Goal: Entertainment & Leisure: Consume media (video, audio)

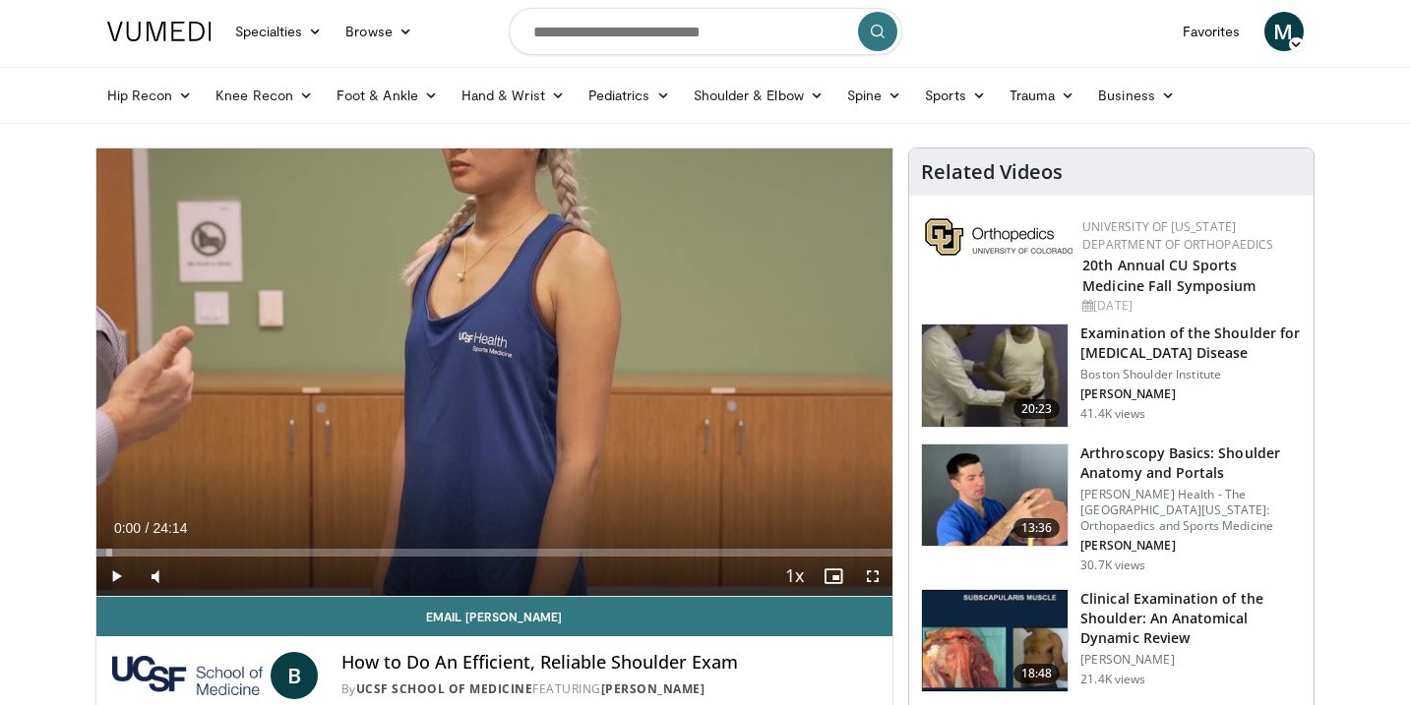
drag, startPoint x: 250, startPoint y: 552, endPoint x: 6, endPoint y: 551, distance: 244.0
drag, startPoint x: 109, startPoint y: 554, endPoint x: 93, endPoint y: 553, distance: 15.8
click at [124, 576] on span "Video Player" at bounding box center [115, 576] width 39 height 39
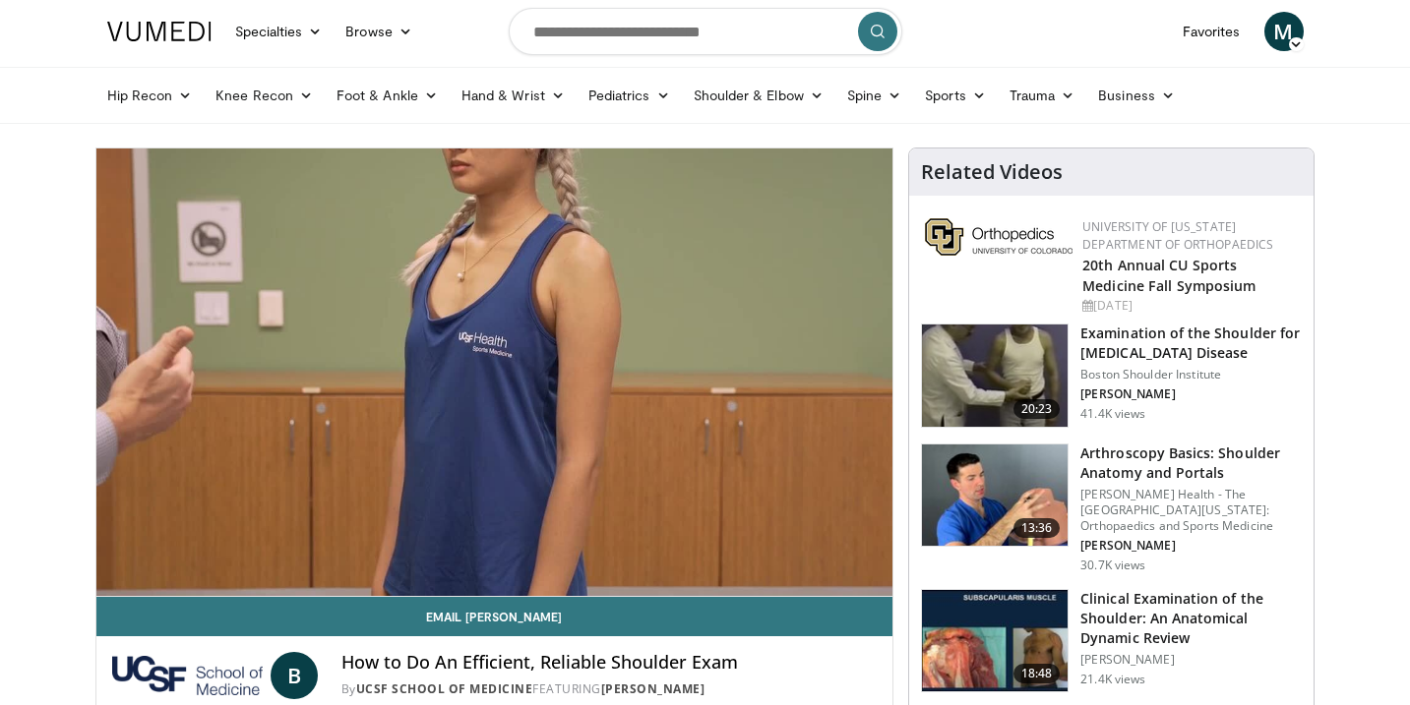
click at [96, 557] on button "Pause" at bounding box center [115, 576] width 39 height 39
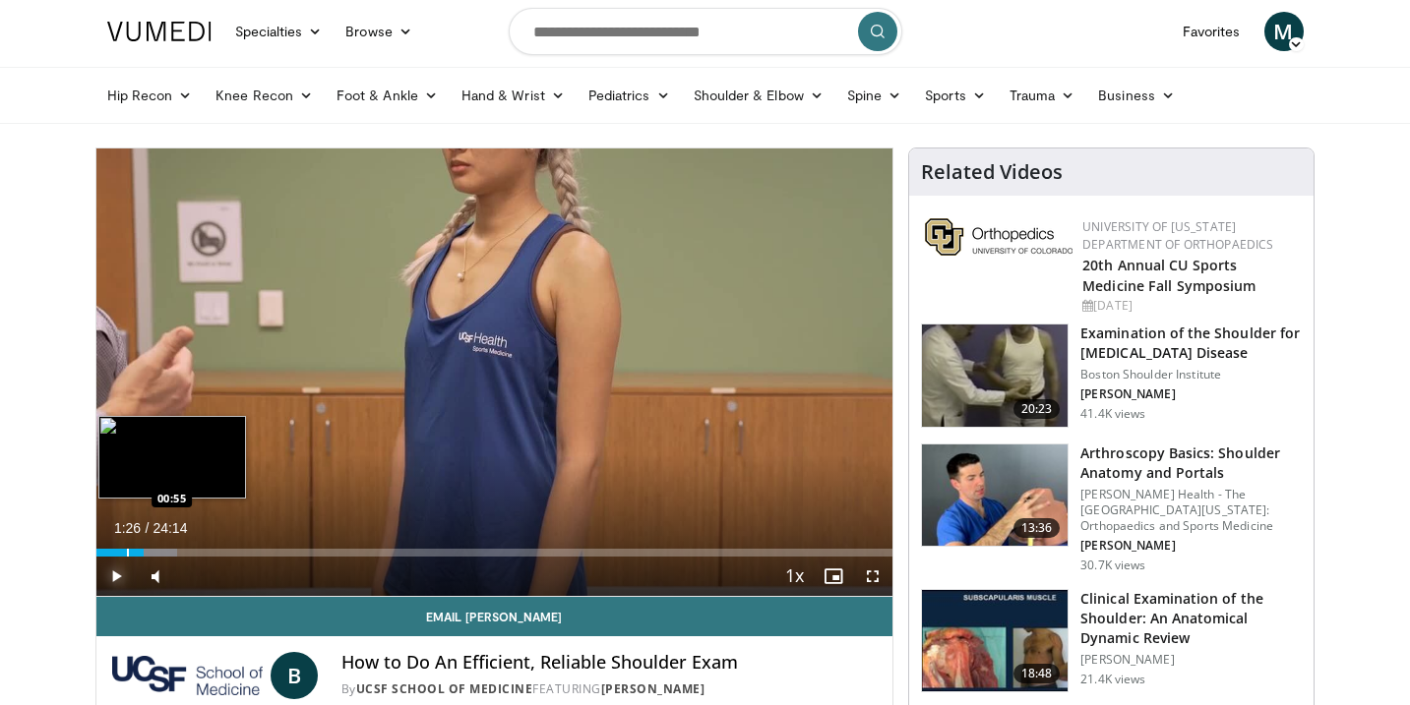
click at [127, 553] on div "Progress Bar" at bounding box center [128, 553] width 2 height 8
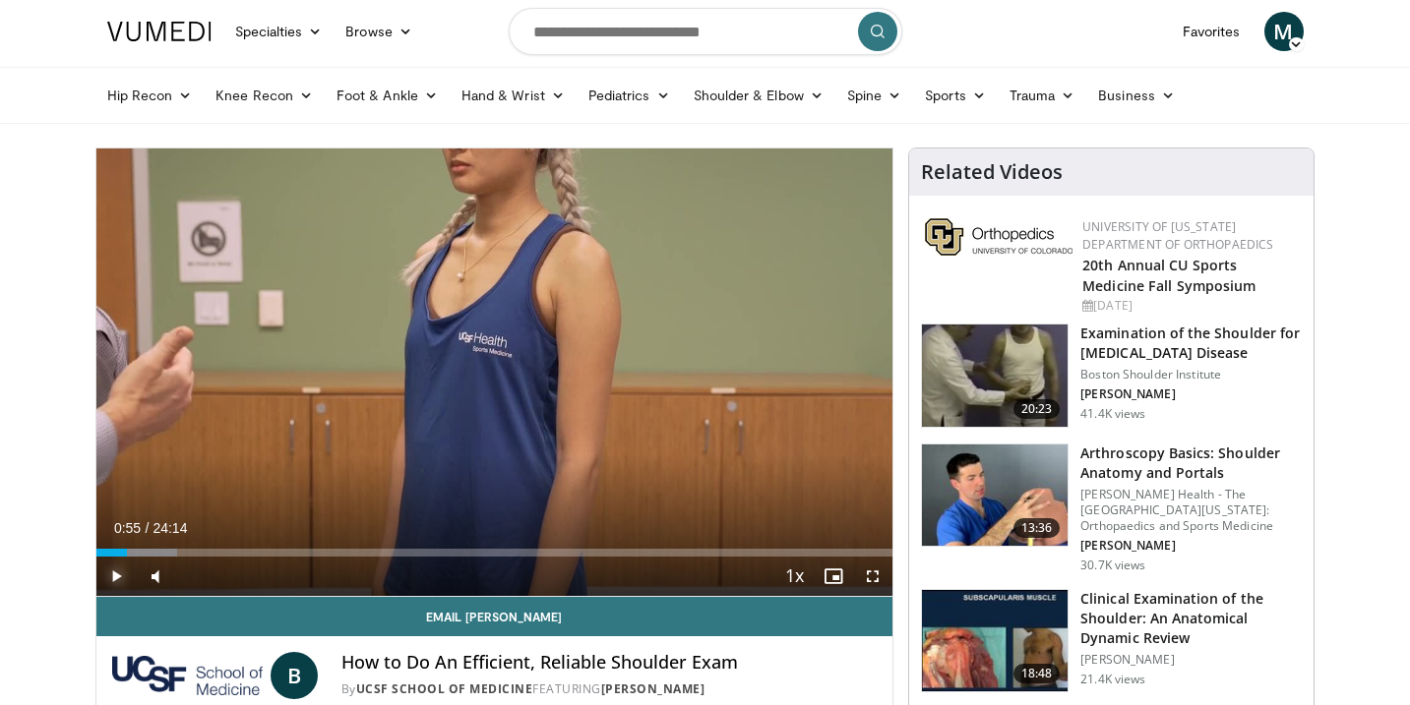
click at [96, 557] on button "Play" at bounding box center [115, 576] width 39 height 39
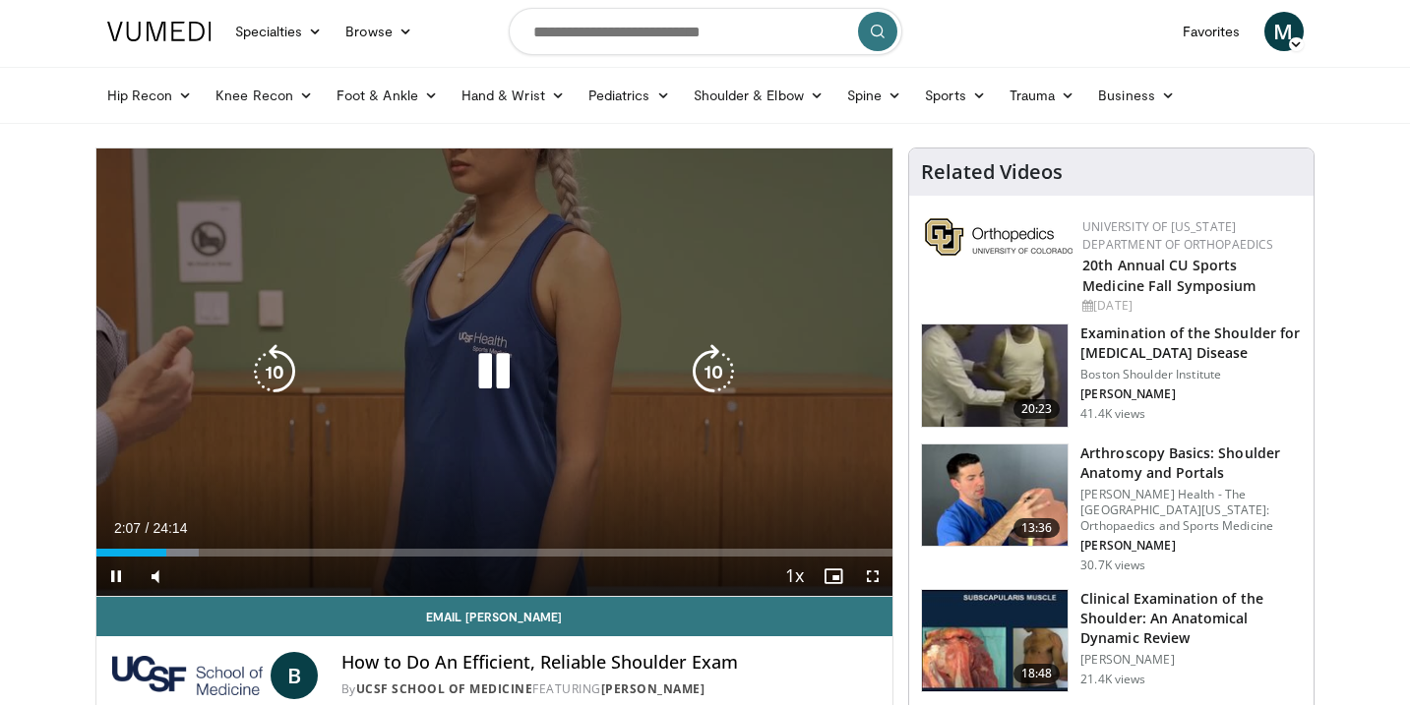
click at [498, 379] on icon "Video Player" at bounding box center [493, 371] width 55 height 55
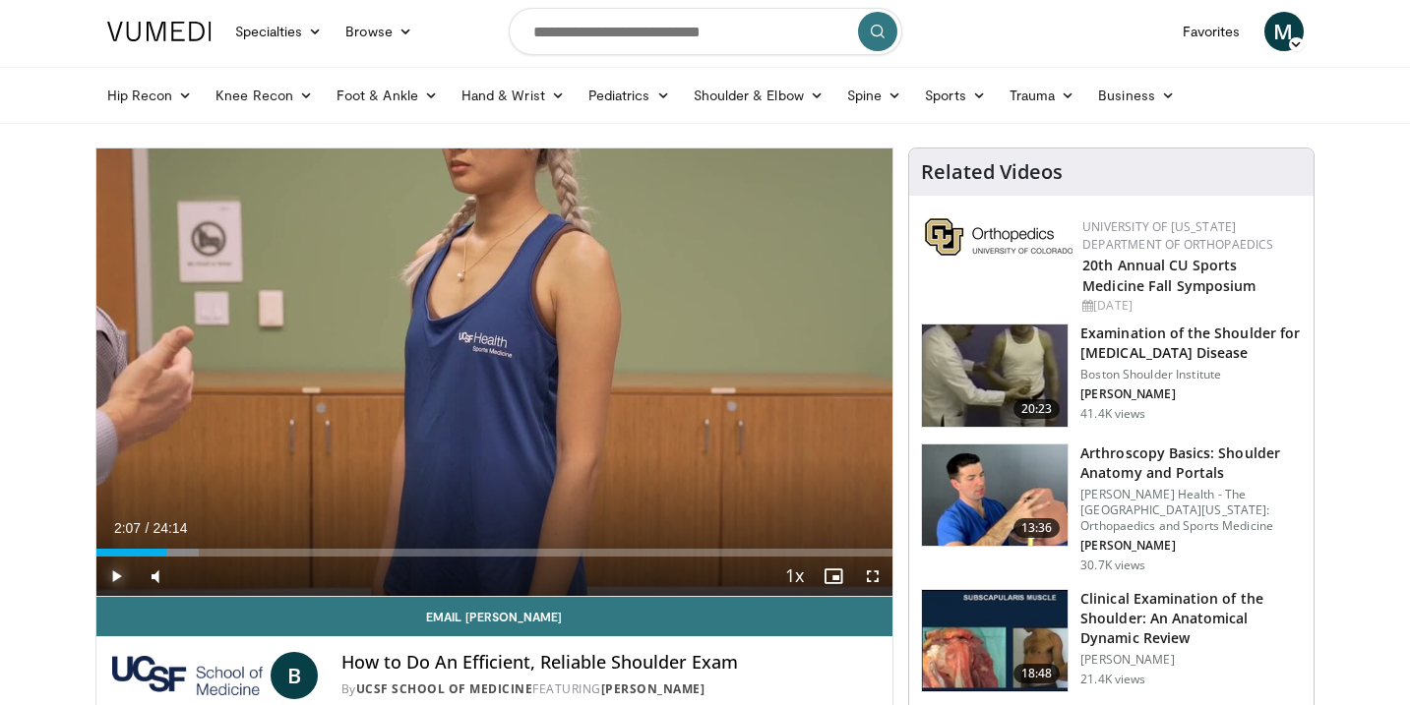
click at [116, 580] on span "Video Player" at bounding box center [115, 576] width 39 height 39
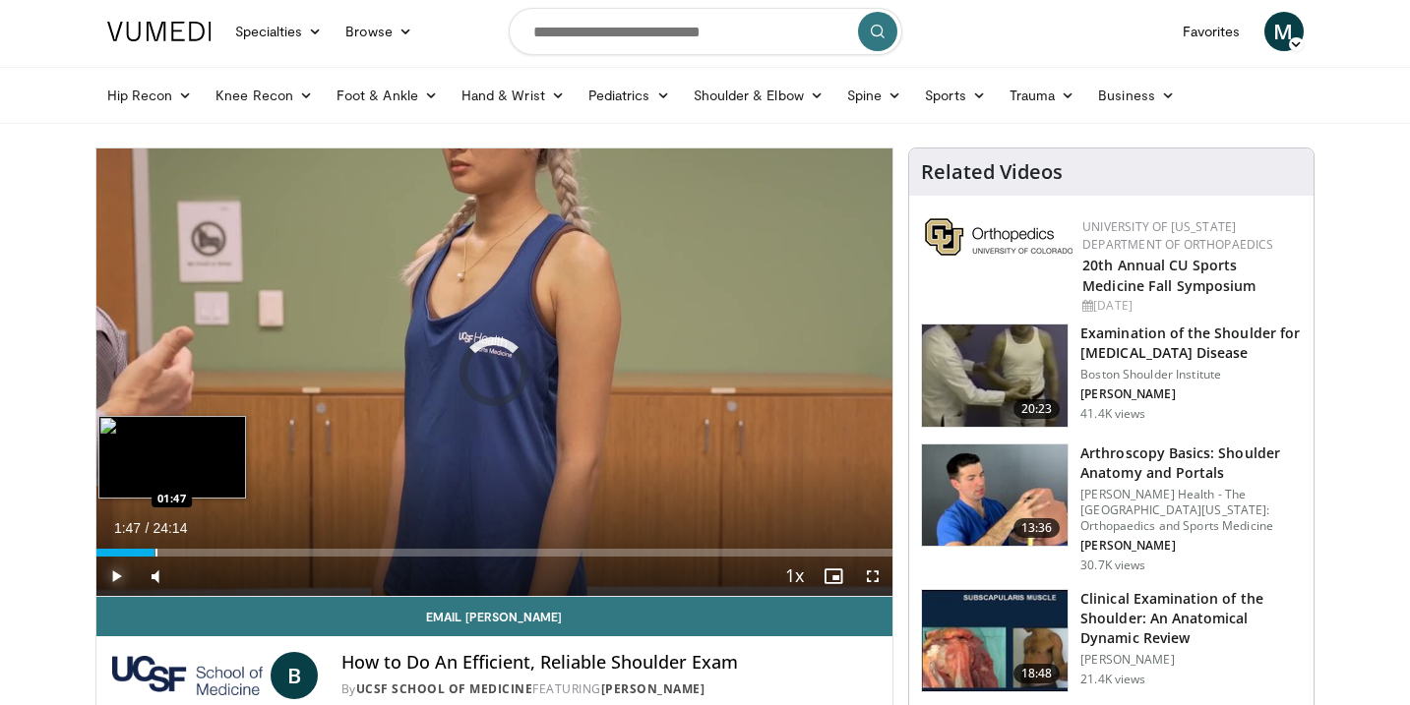
click at [155, 549] on div "Progress Bar" at bounding box center [156, 553] width 2 height 8
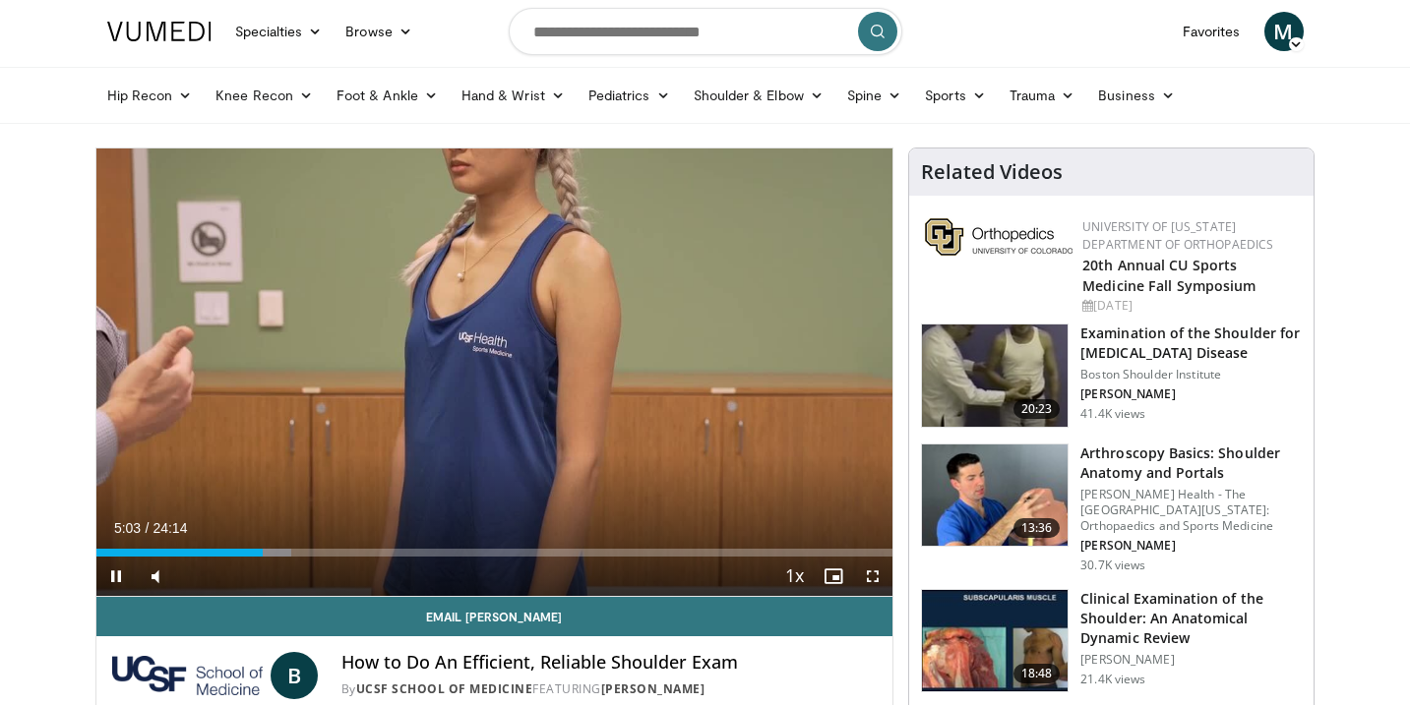
click at [249, 557] on div "Current Time 5:03 / Duration 24:14 Pause Skip Backward Skip Forward Mute 0% Loa…" at bounding box center [494, 576] width 797 height 39
click at [259, 557] on div "Current Time 5:05 / Duration 24:14 Pause Skip Backward Skip Forward Mute 0% Loa…" at bounding box center [494, 576] width 797 height 39
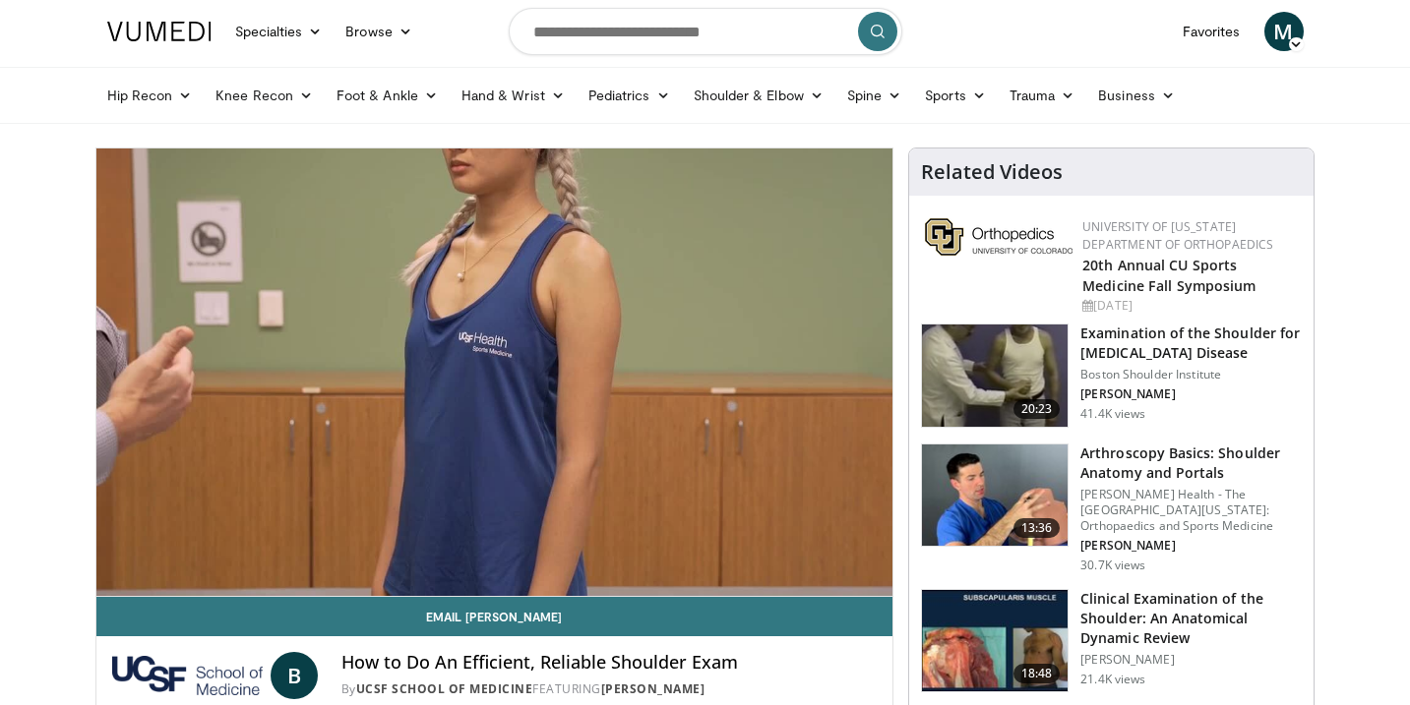
click at [259, 557] on video-js "**********" at bounding box center [494, 373] width 797 height 449
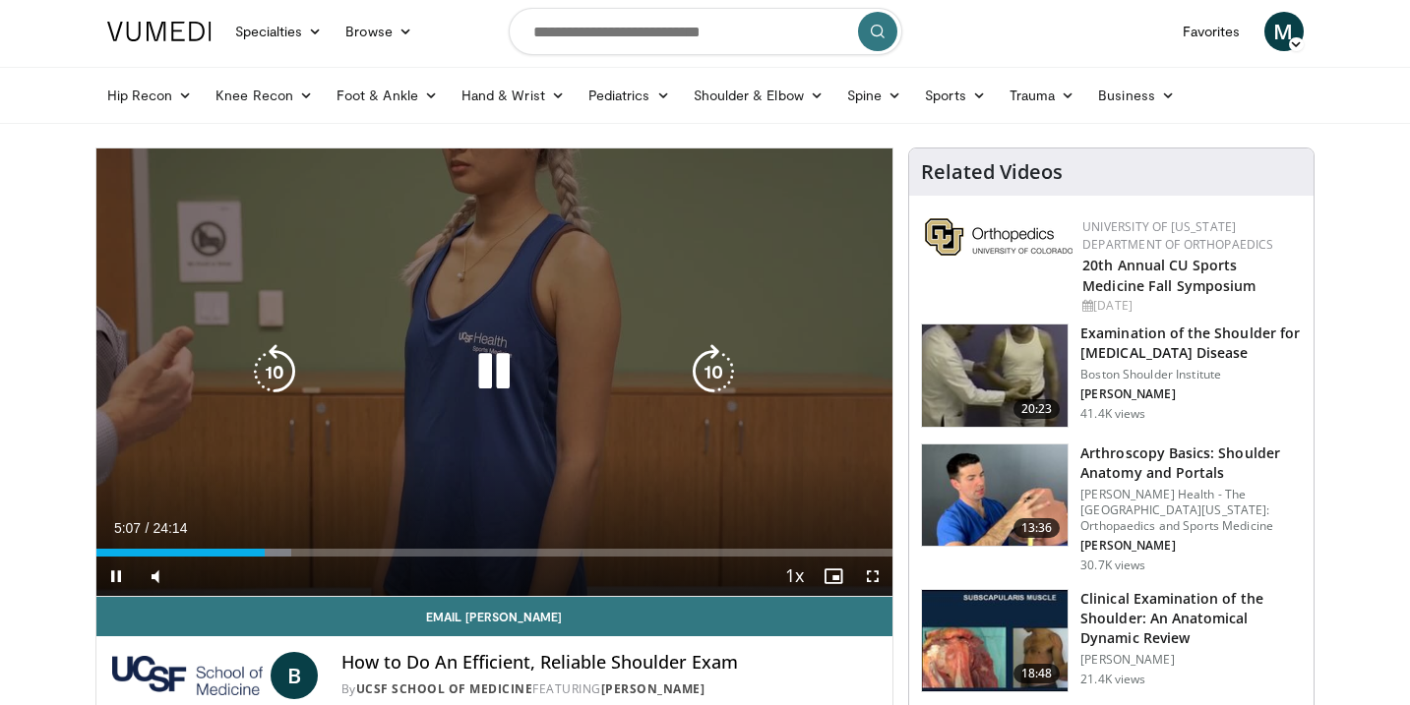
click at [284, 367] on icon "Video Player" at bounding box center [274, 371] width 55 height 55
click at [558, 357] on div "Video Player" at bounding box center [494, 371] width 478 height 39
click at [491, 372] on icon "Video Player" at bounding box center [493, 371] width 55 height 55
click at [277, 368] on icon "Video Player" at bounding box center [274, 371] width 55 height 55
click at [277, 367] on icon "Video Player" at bounding box center [274, 371] width 55 height 55
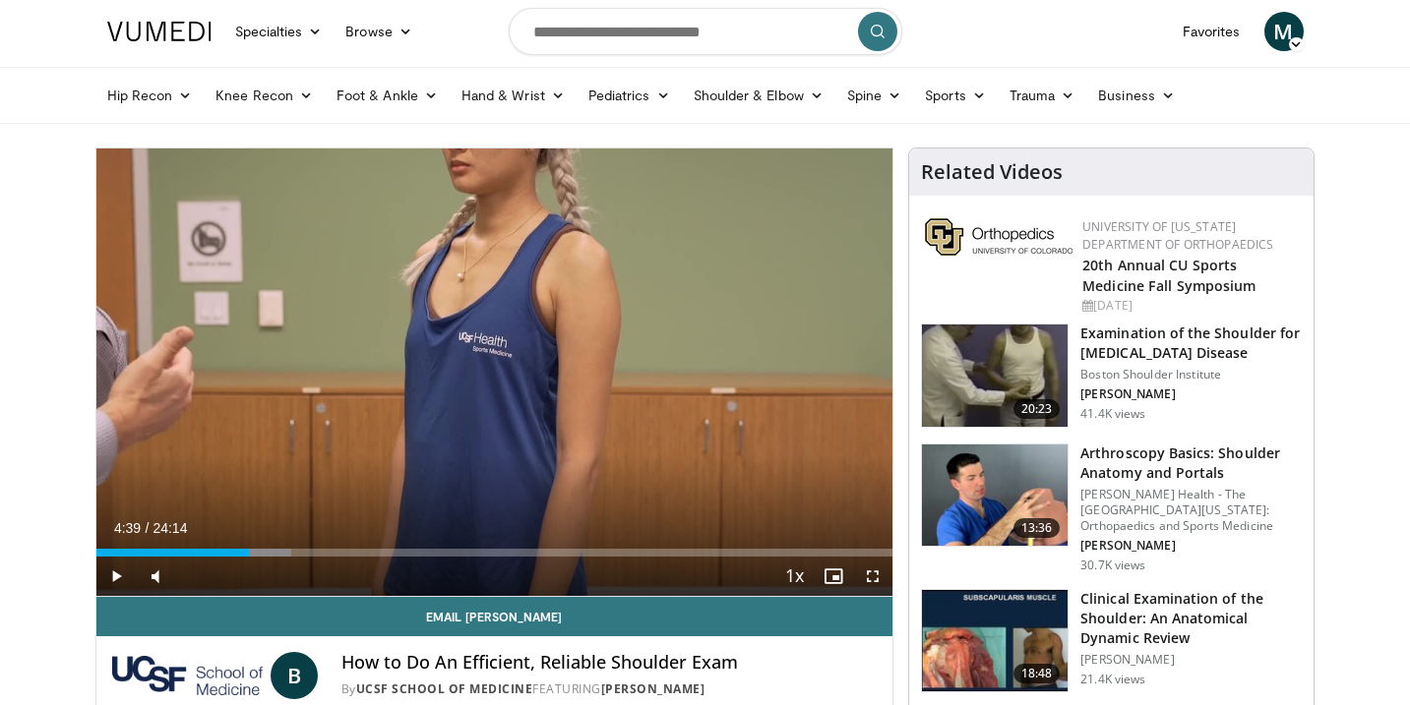
click at [277, 367] on div "20 seconds Tap to unmute" at bounding box center [494, 373] width 797 height 448
click at [534, 424] on div "20 seconds Tap to unmute" at bounding box center [494, 373] width 797 height 448
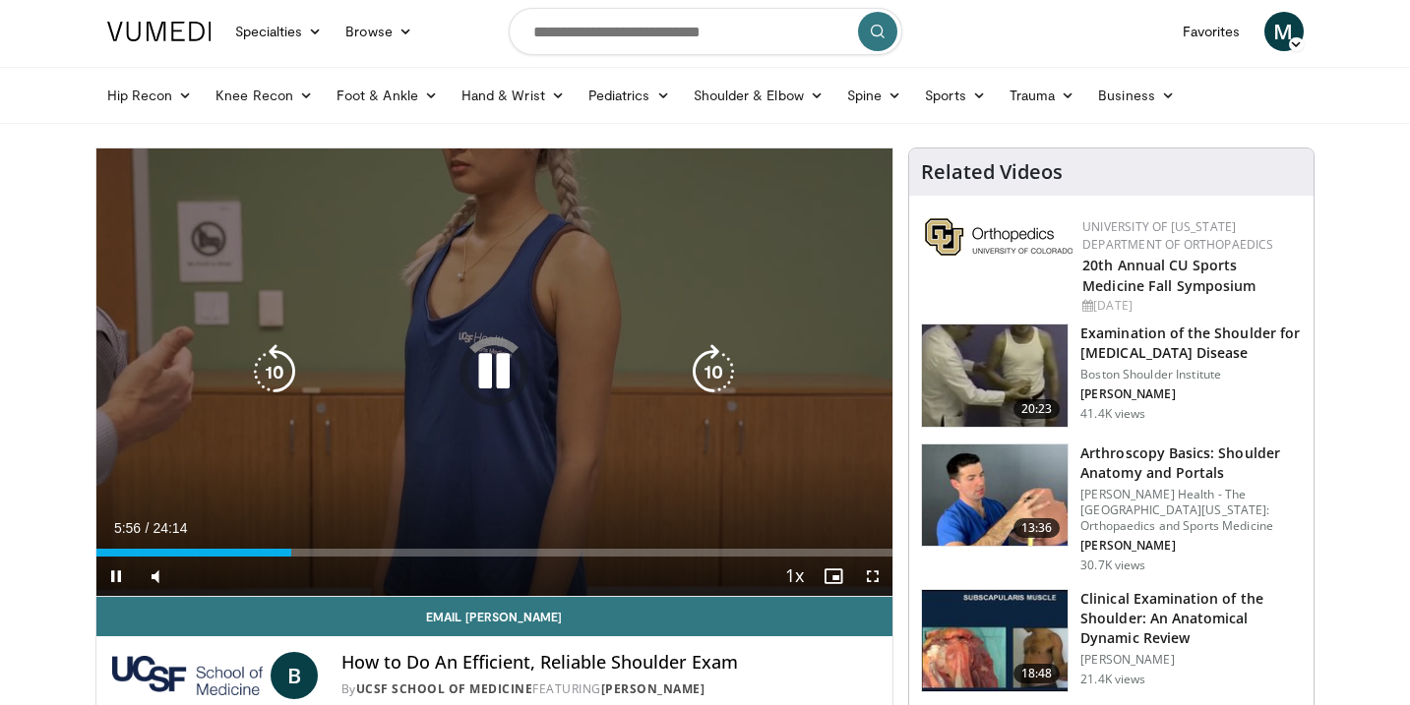
click at [477, 355] on icon "Video Player" at bounding box center [493, 371] width 55 height 55
click at [473, 366] on icon "Video Player" at bounding box center [493, 371] width 55 height 55
click at [473, 365] on icon "Video Player" at bounding box center [493, 371] width 55 height 55
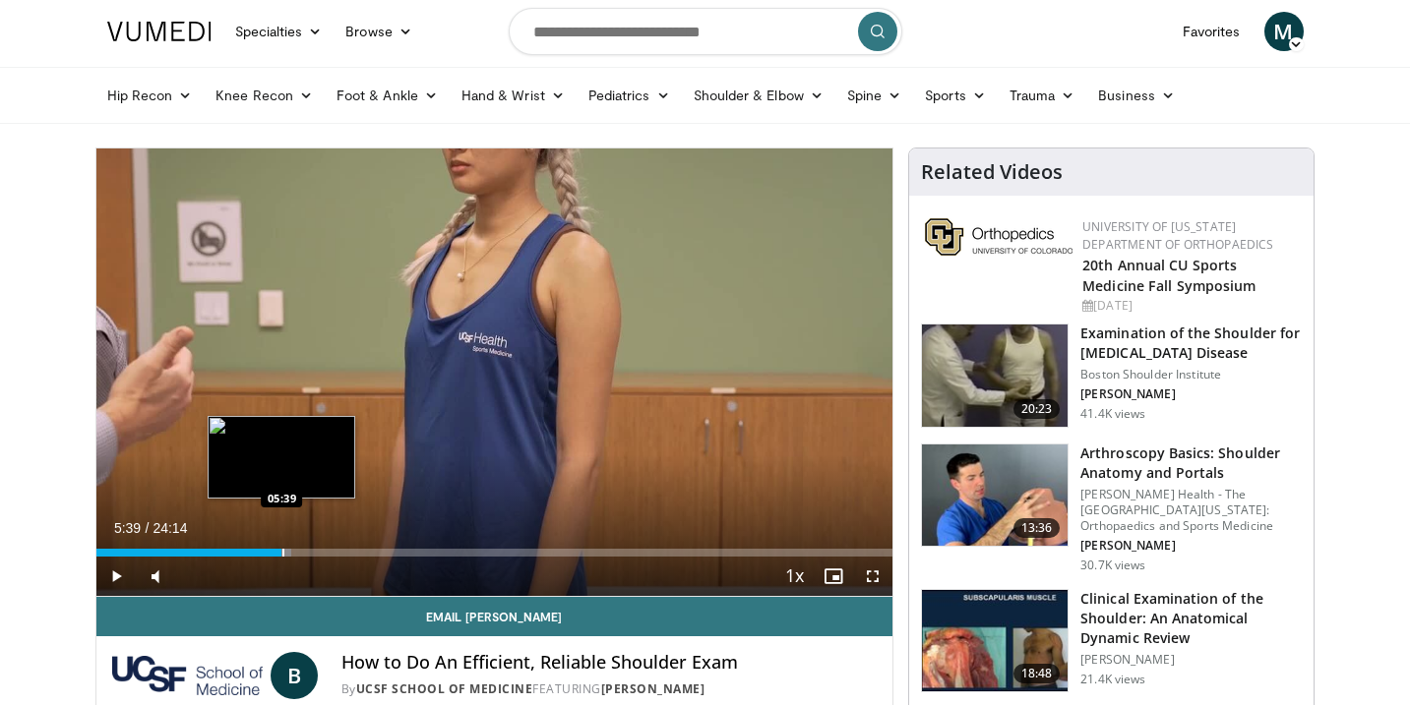
click at [282, 555] on div "Progress Bar" at bounding box center [283, 553] width 2 height 8
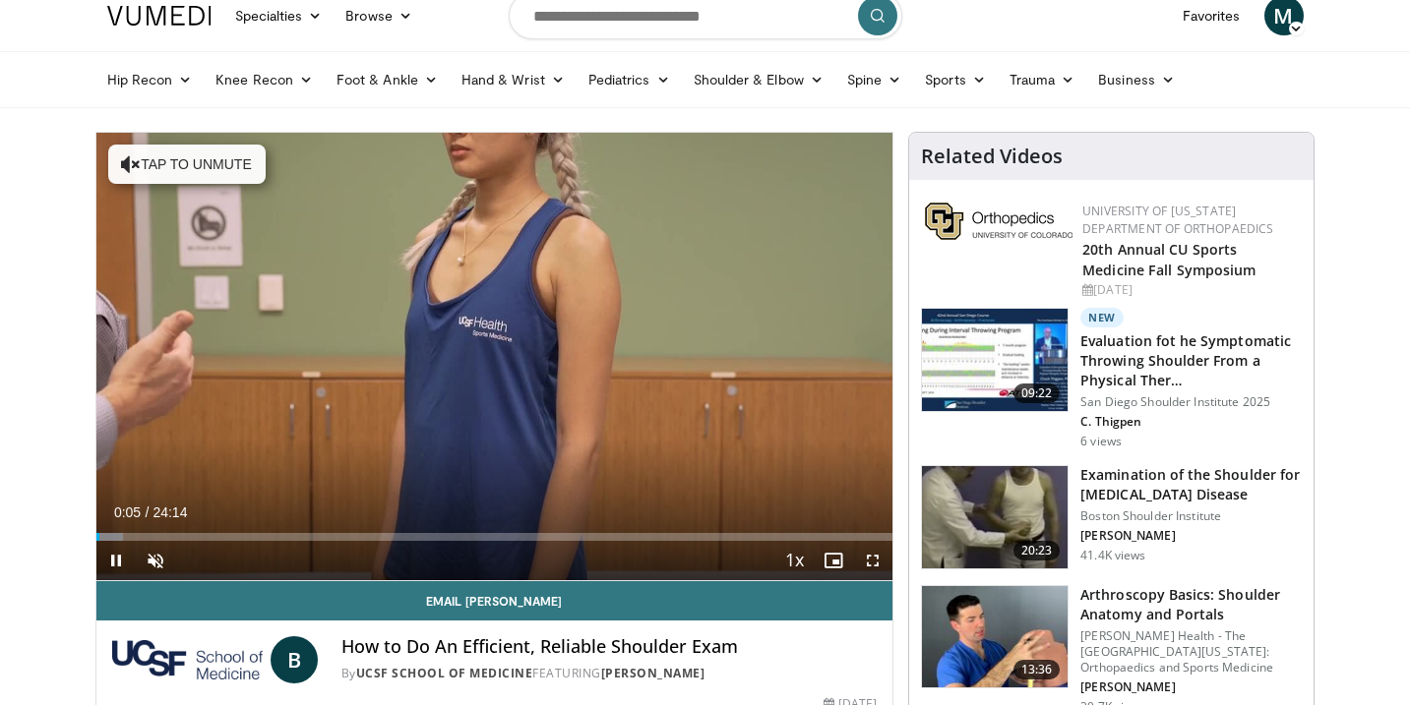
click at [193, 518] on div "Current Time 0:05 / Duration 24:14" at bounding box center [494, 513] width 797 height 18
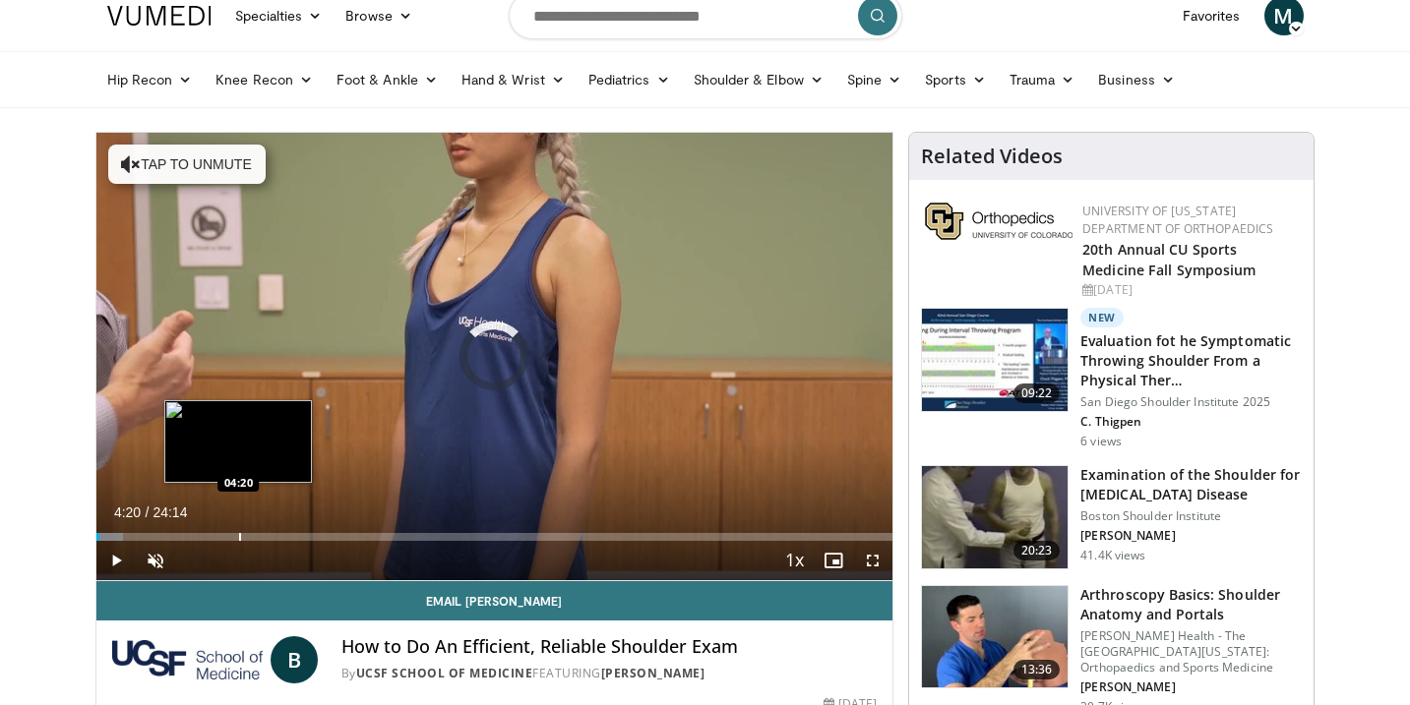
click at [239, 539] on div "Progress Bar" at bounding box center [240, 537] width 2 height 8
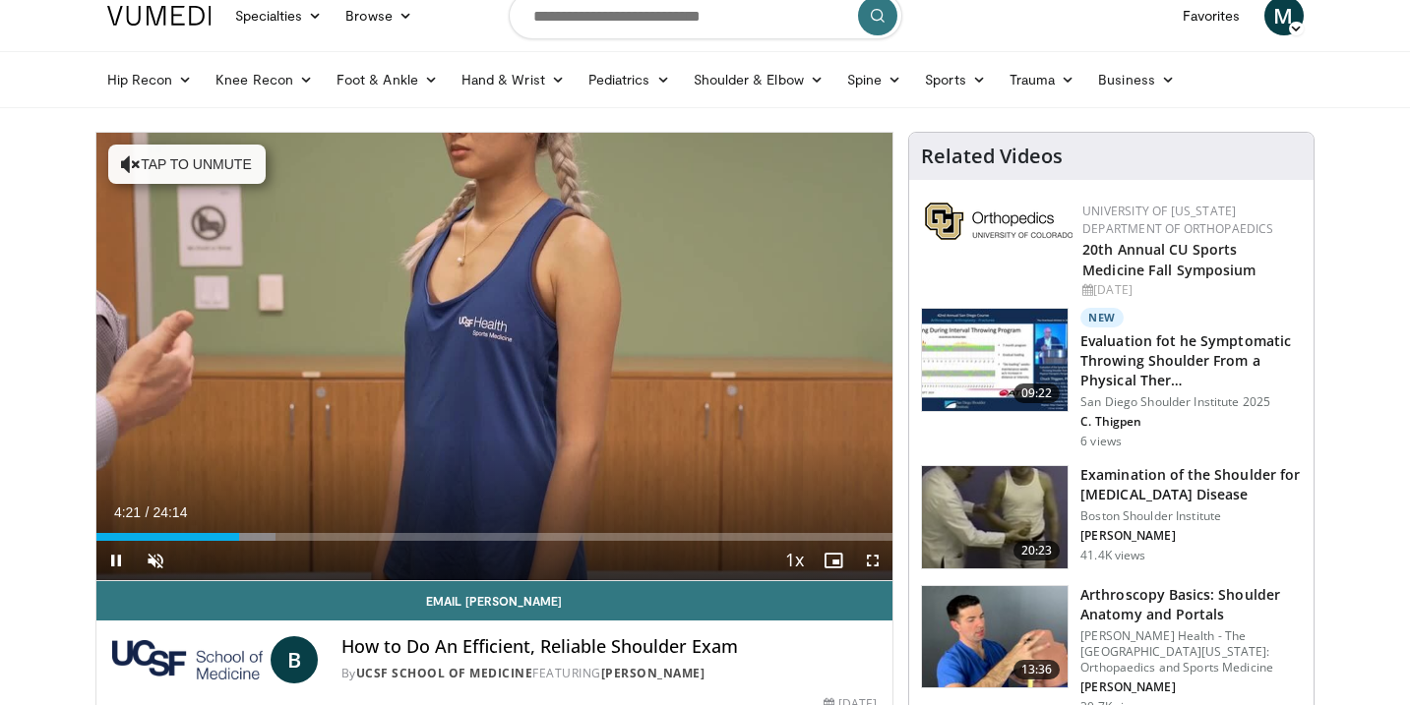
click at [270, 544] on div "Current Time 4:21 / Duration 24:14 Pause Skip Backward Skip Forward Unmute 0% L…" at bounding box center [494, 560] width 797 height 39
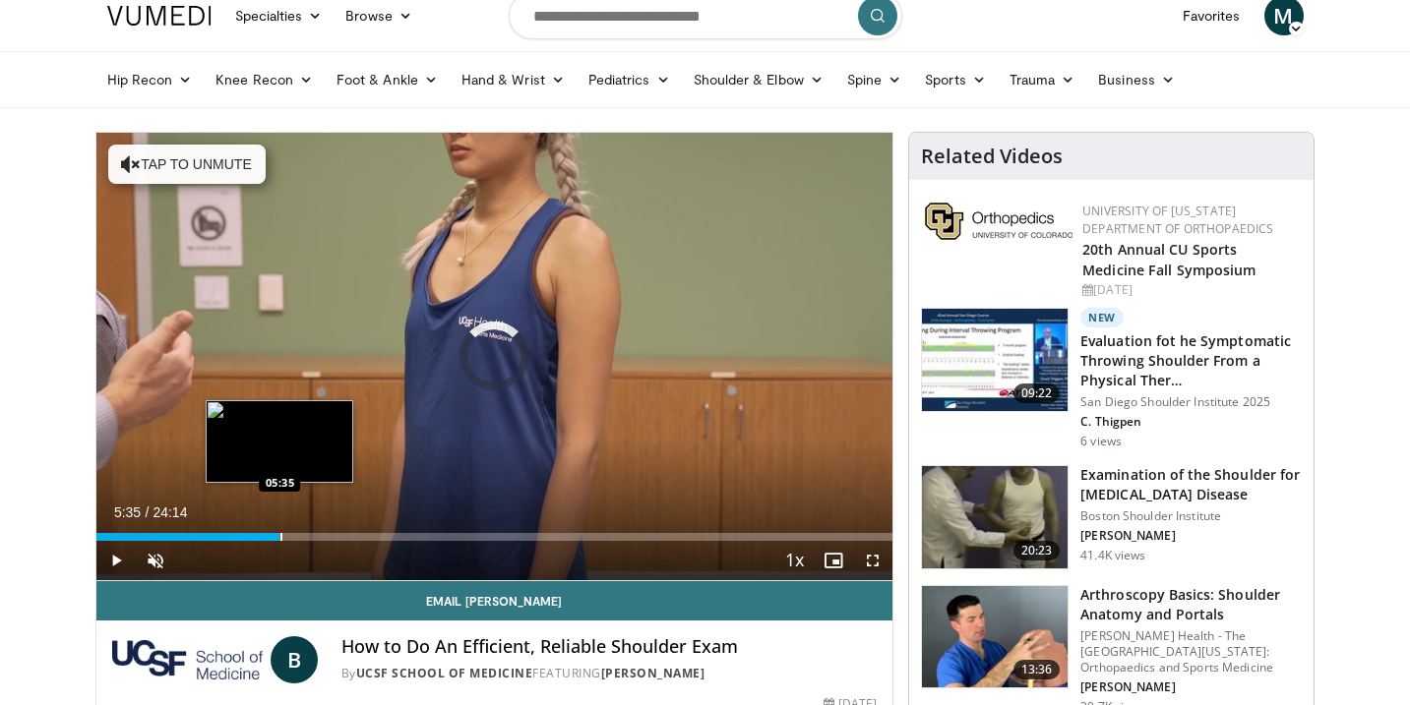
click at [280, 536] on div "Progress Bar" at bounding box center [281, 537] width 2 height 8
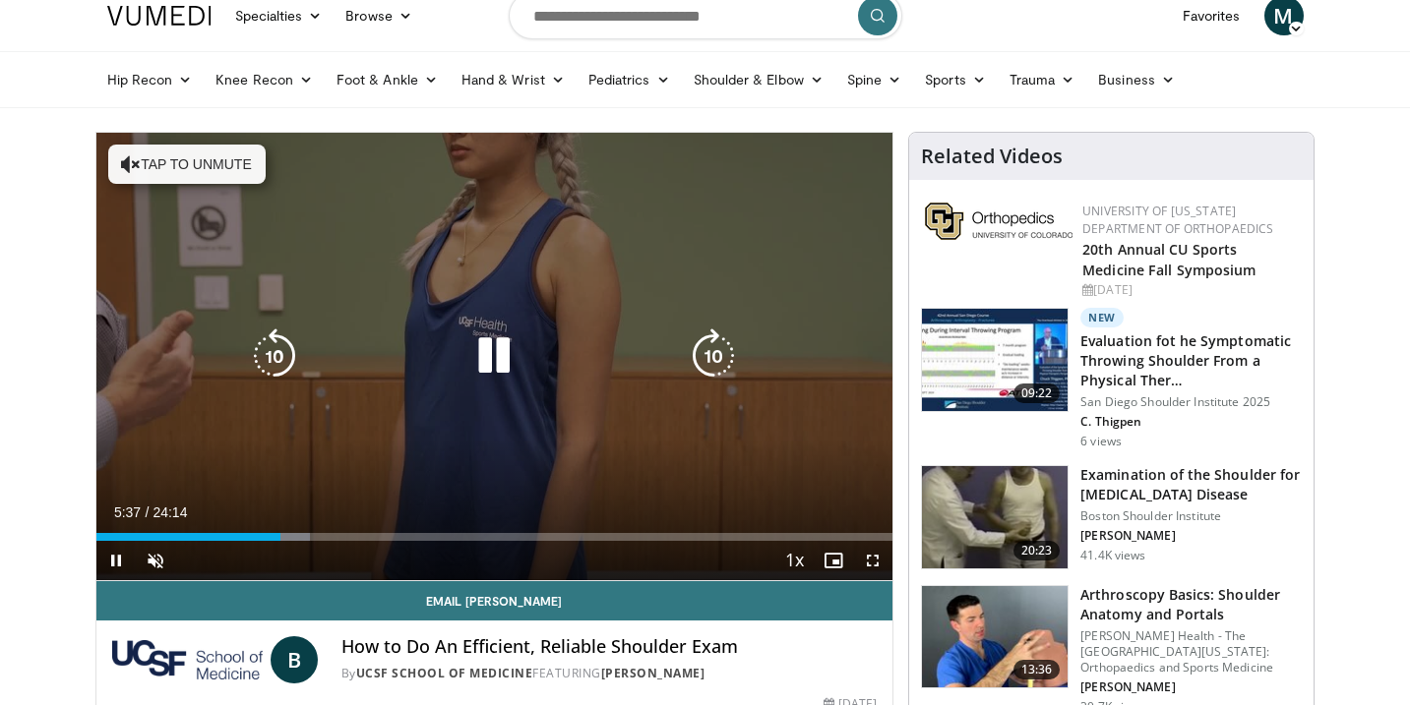
click at [478, 332] on icon "Video Player" at bounding box center [493, 356] width 55 height 55
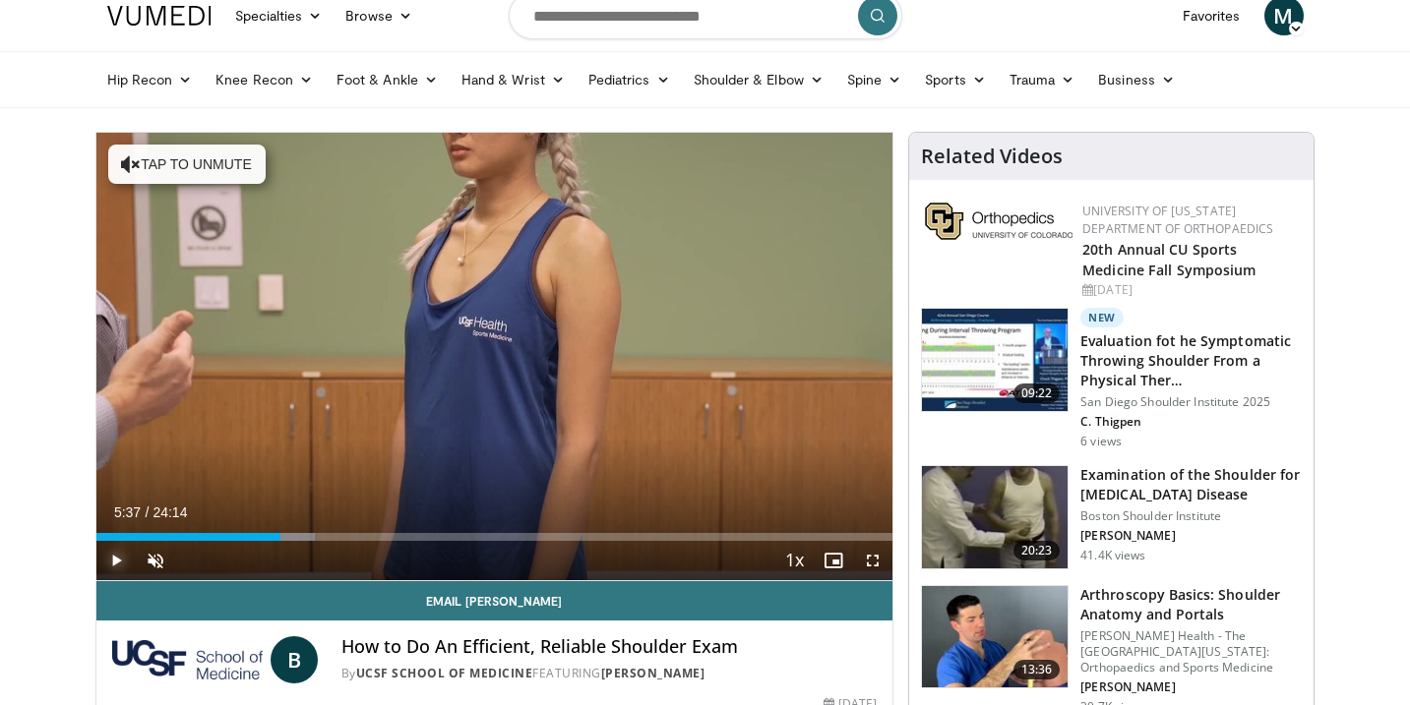
click at [104, 566] on span "Video Player" at bounding box center [115, 560] width 39 height 39
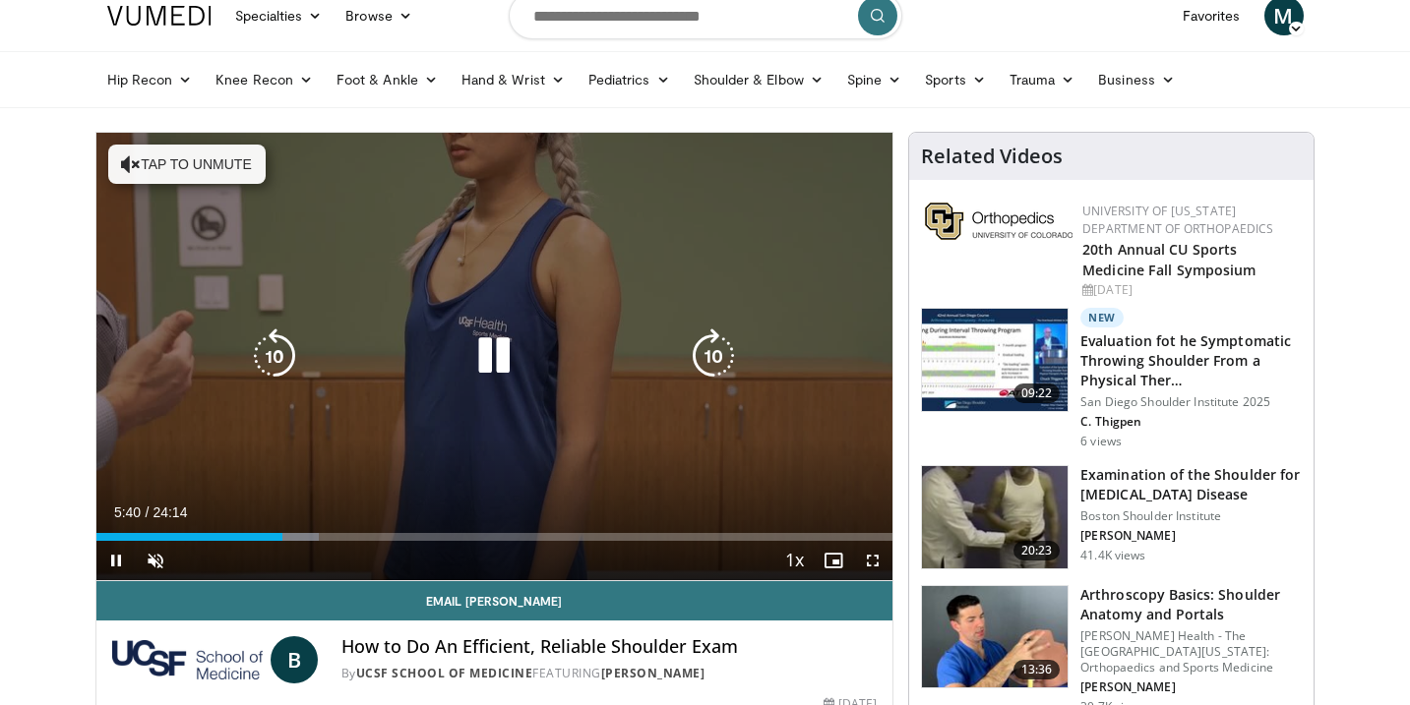
click at [513, 367] on icon "Video Player" at bounding box center [493, 356] width 55 height 55
click at [130, 164] on icon "Video Player" at bounding box center [131, 164] width 20 height 20
click at [506, 371] on icon "Video Player" at bounding box center [493, 356] width 55 height 55
click at [492, 350] on icon "Video Player" at bounding box center [493, 356] width 55 height 55
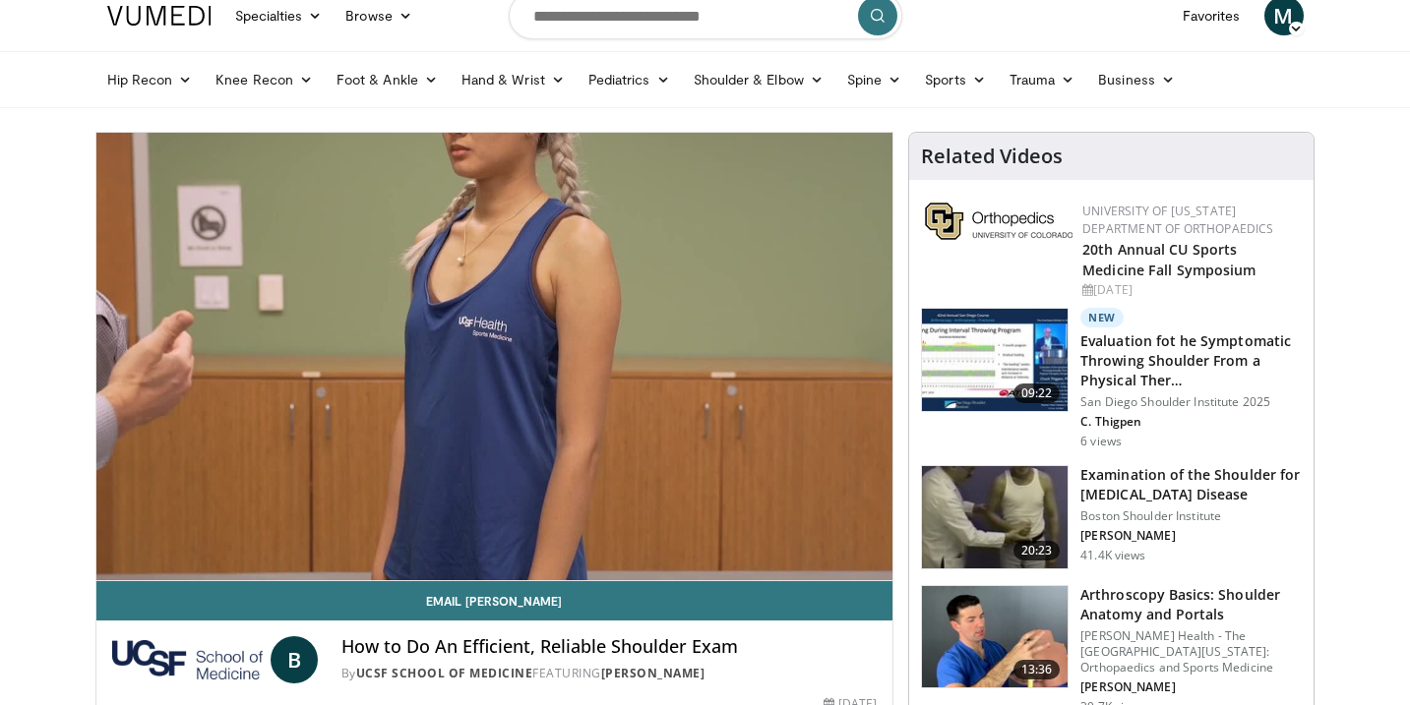
click at [492, 350] on div "10 seconds Tap to unmute" at bounding box center [494, 357] width 797 height 448
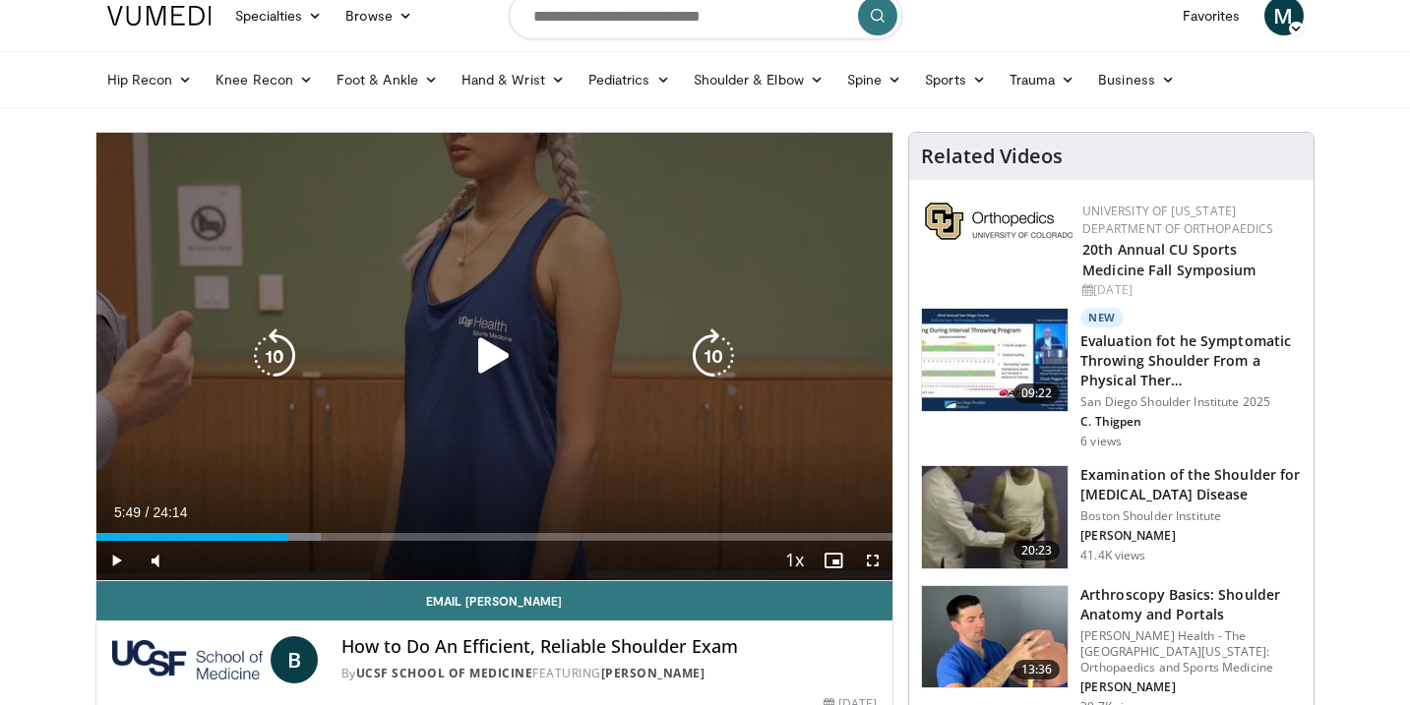
click at [490, 368] on icon "Video Player" at bounding box center [493, 356] width 55 height 55
click at [277, 359] on icon "Video Player" at bounding box center [274, 356] width 55 height 55
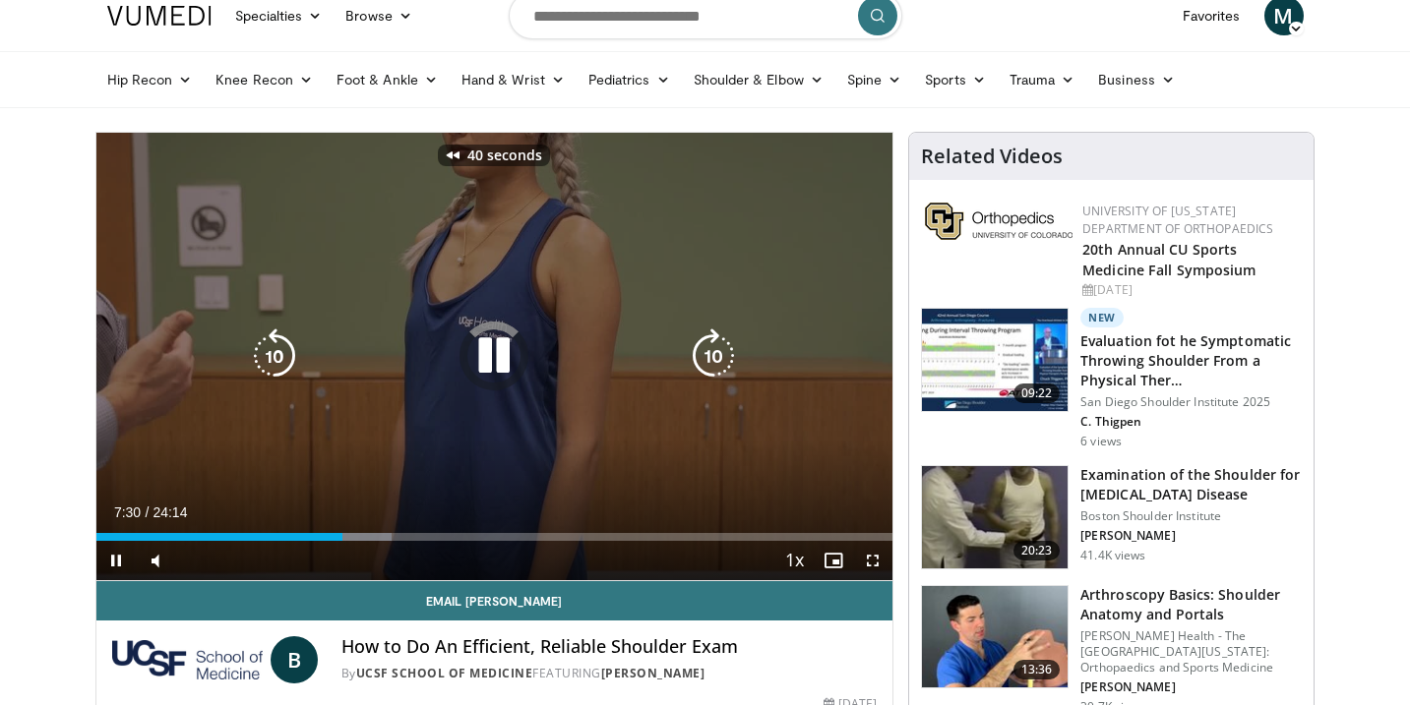
click at [277, 359] on icon "Video Player" at bounding box center [274, 356] width 55 height 55
click at [481, 357] on icon "Video Player" at bounding box center [493, 356] width 55 height 55
click at [481, 355] on icon "Video Player" at bounding box center [493, 356] width 55 height 55
click at [259, 369] on icon "Video Player" at bounding box center [274, 356] width 55 height 55
click at [486, 364] on icon "Video Player" at bounding box center [493, 356] width 55 height 55
